Goal: Find specific page/section: Find specific page/section

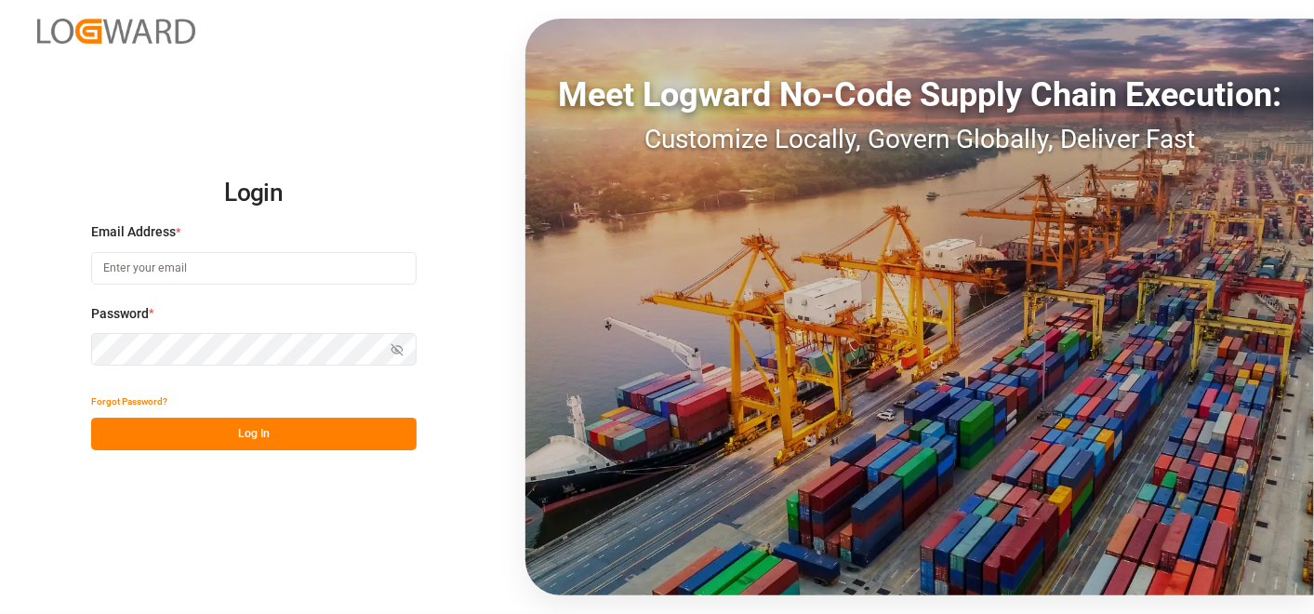
type input "[PERSON_NAME][EMAIL_ADDRESS][PERSON_NAME][DOMAIN_NAME]"
drag, startPoint x: 309, startPoint y: 445, endPoint x: 861, endPoint y: 609, distance: 576.6
click at [308, 445] on button "Log In" at bounding box center [254, 434] width 326 height 33
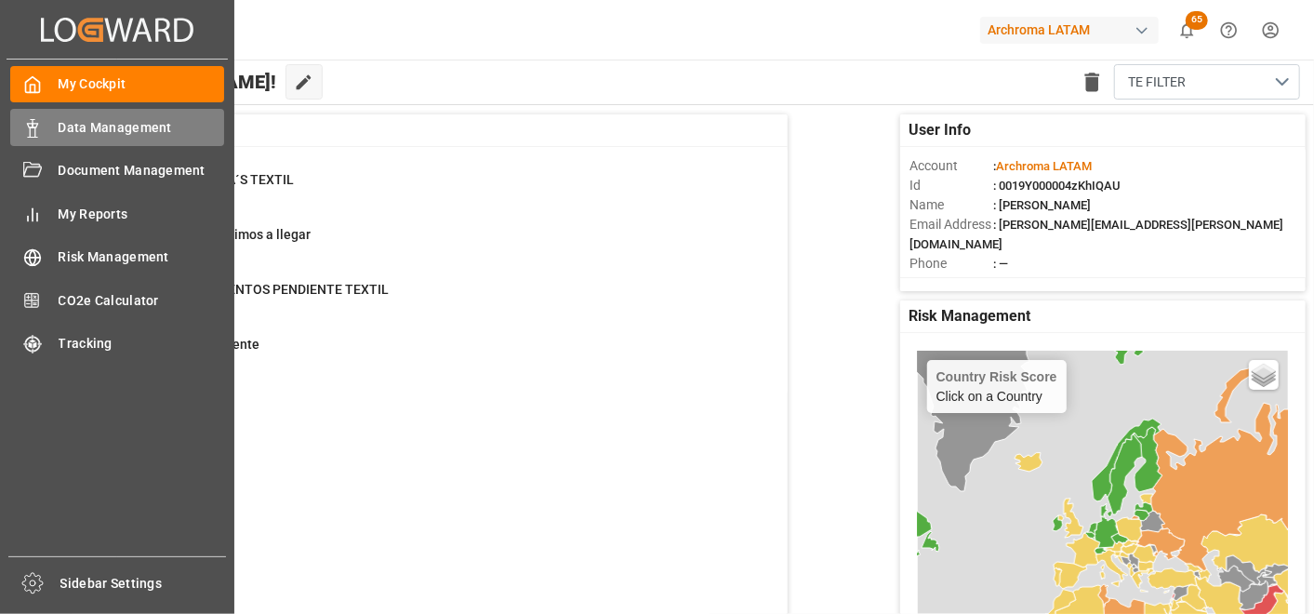
click at [125, 124] on span "Data Management" at bounding box center [142, 128] width 167 height 20
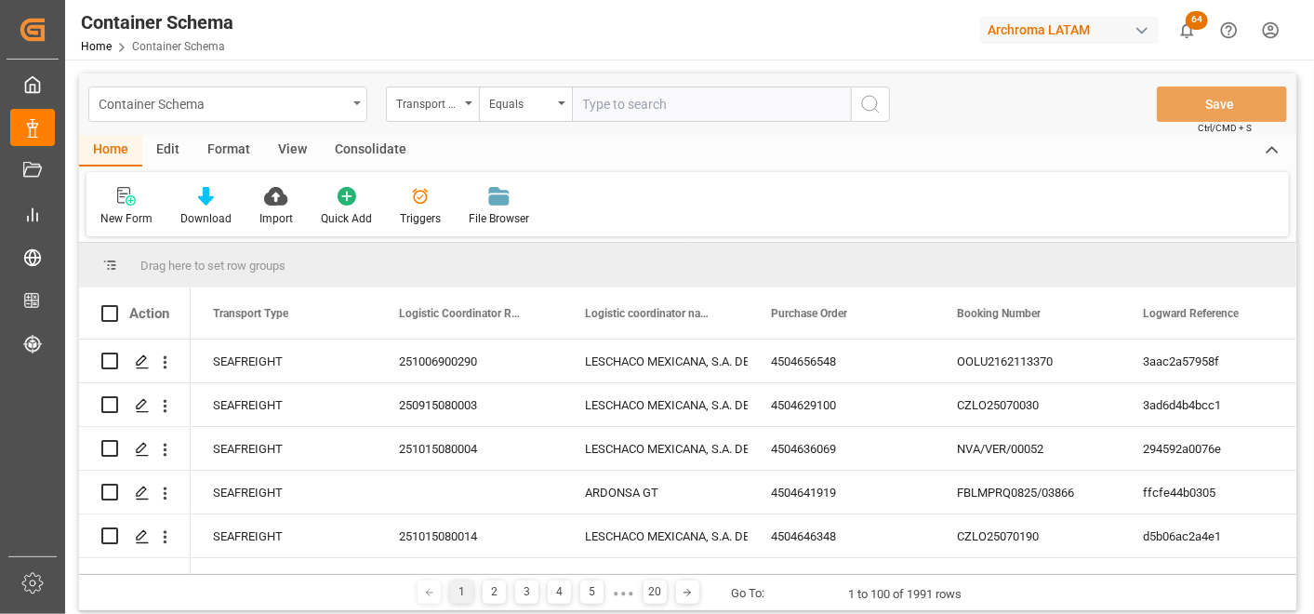
click at [349, 105] on div "Container Schema" at bounding box center [227, 104] width 279 height 35
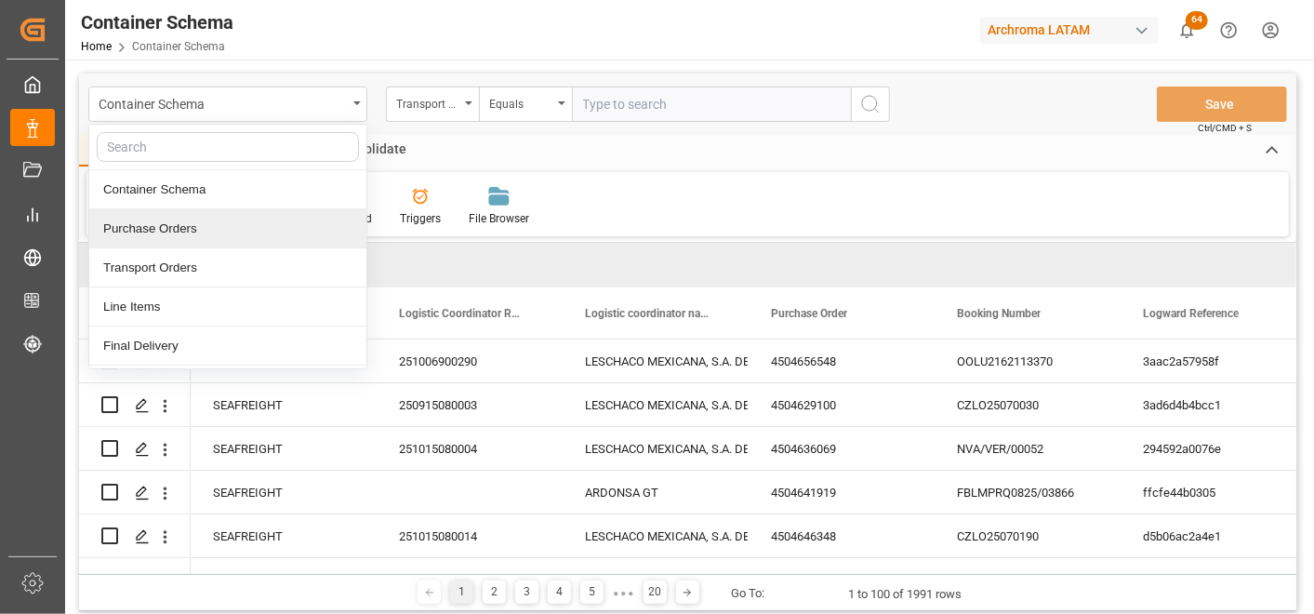
click at [273, 216] on div "Purchase Orders" at bounding box center [227, 228] width 277 height 39
